Goal: Task Accomplishment & Management: Complete application form

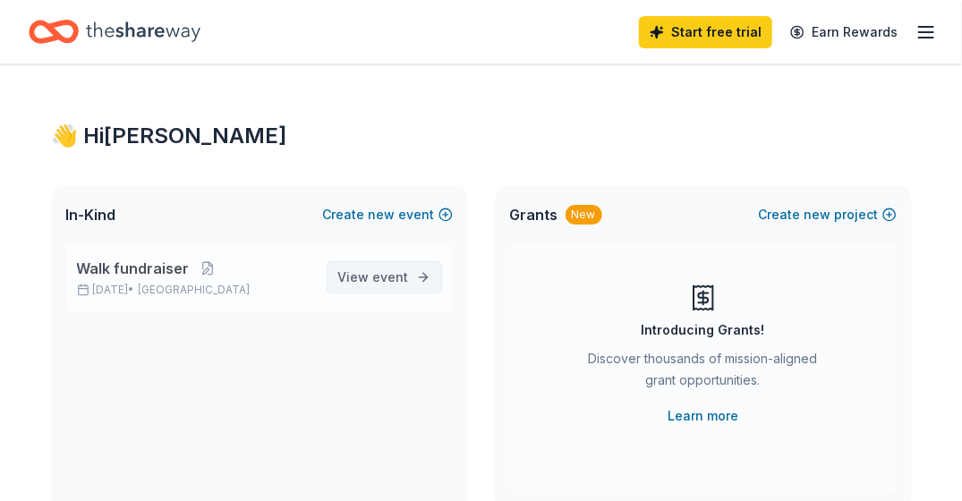
click at [365, 286] on span "View event" at bounding box center [373, 277] width 71 height 21
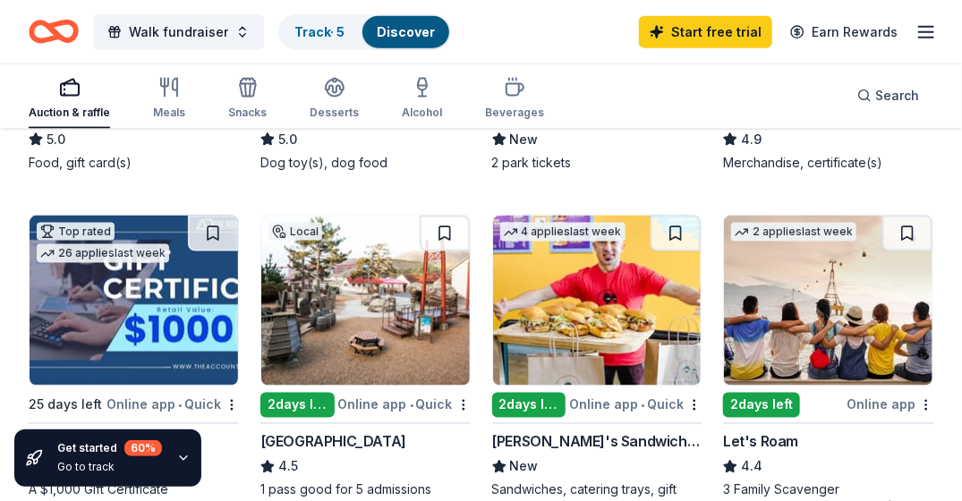
scroll to position [824, 0]
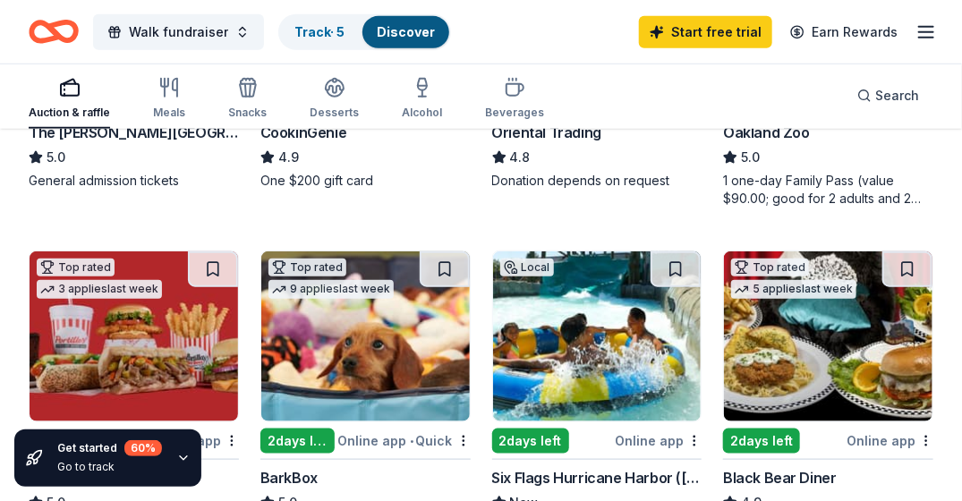
scroll to position [440, 0]
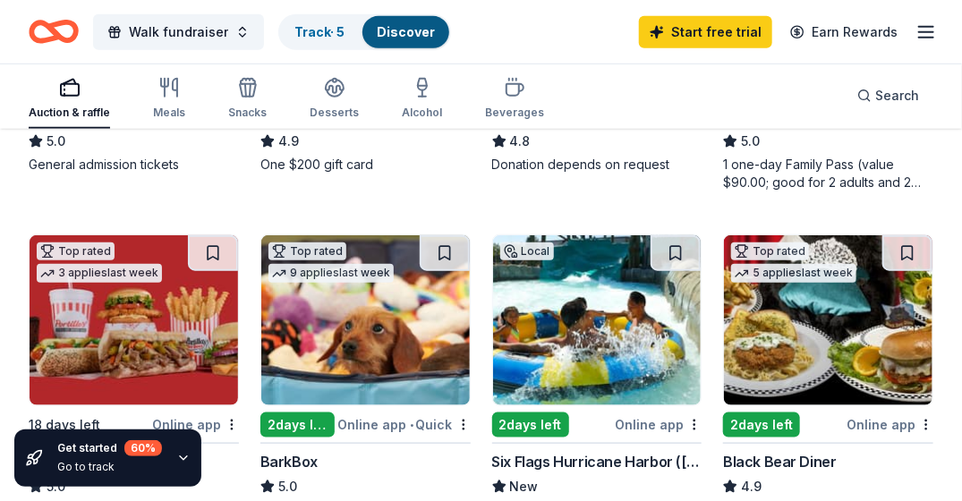
click at [628, 342] on img at bounding box center [597, 320] width 209 height 170
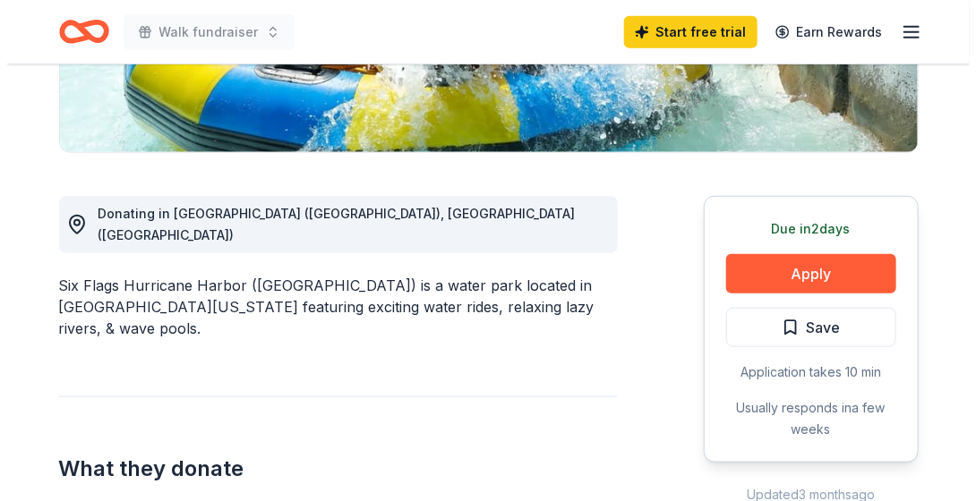
scroll to position [466, 0]
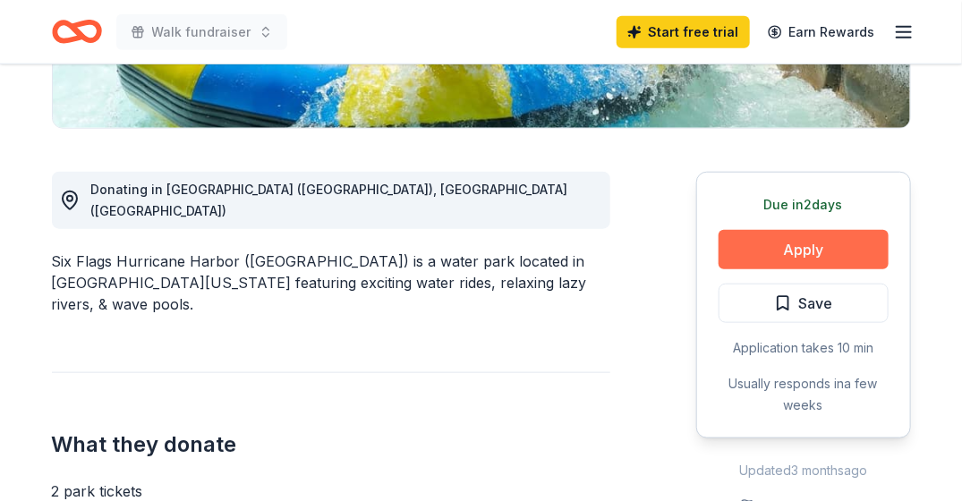
click at [853, 230] on button "Apply" at bounding box center [804, 249] width 170 height 39
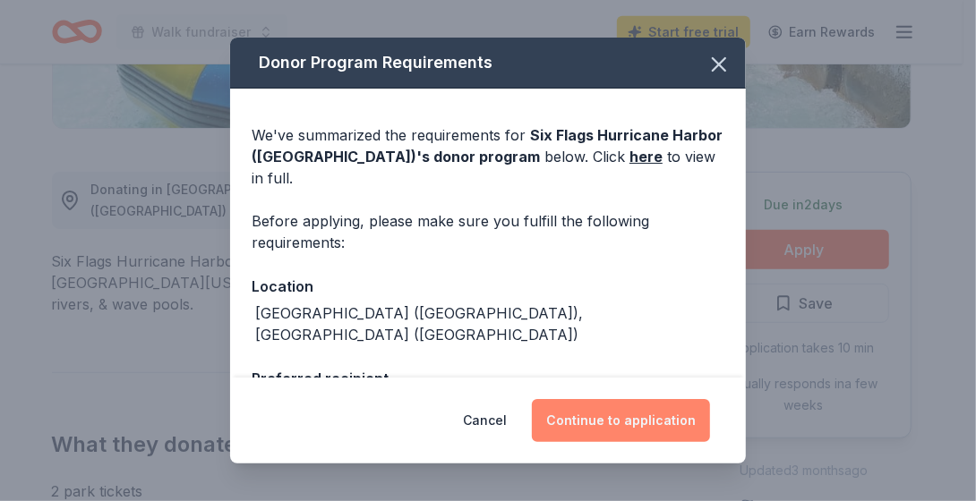
click at [620, 412] on button "Continue to application" at bounding box center [621, 420] width 178 height 43
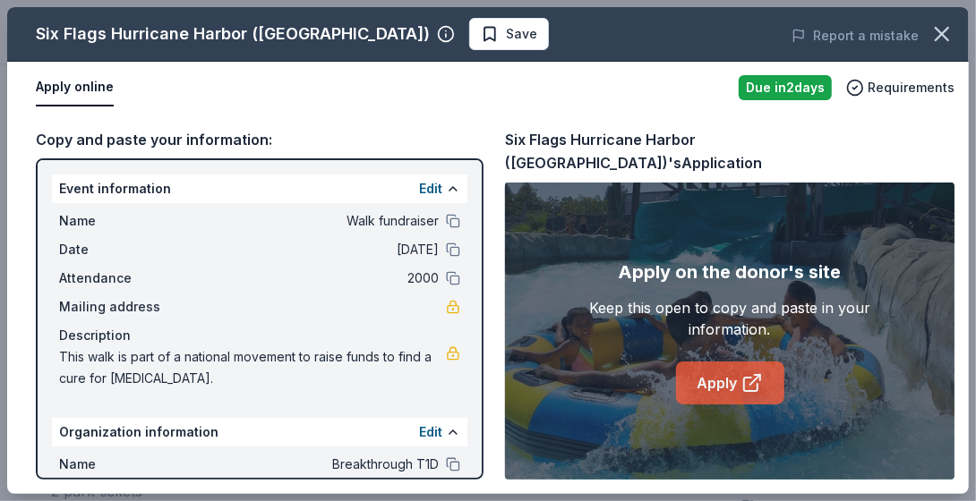
click at [756, 376] on icon at bounding box center [751, 382] width 21 height 21
